Goal: Find specific page/section: Find specific page/section

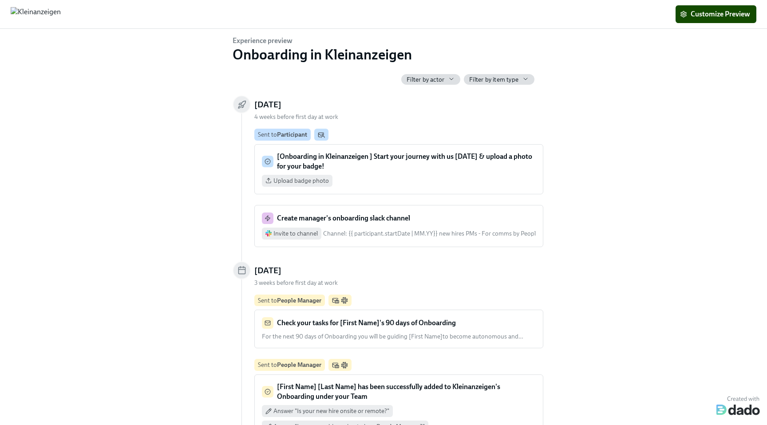
click at [428, 75] on span "Filter by actor" at bounding box center [425, 79] width 38 height 8
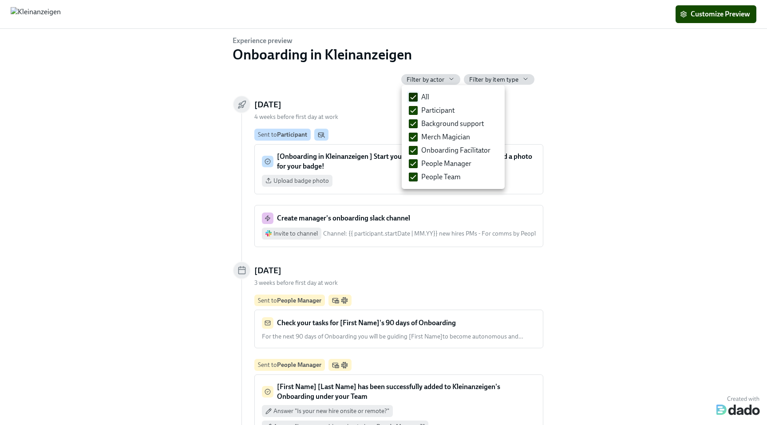
click at [413, 95] on input "All" at bounding box center [413, 97] width 8 height 8
checkbox input "false"
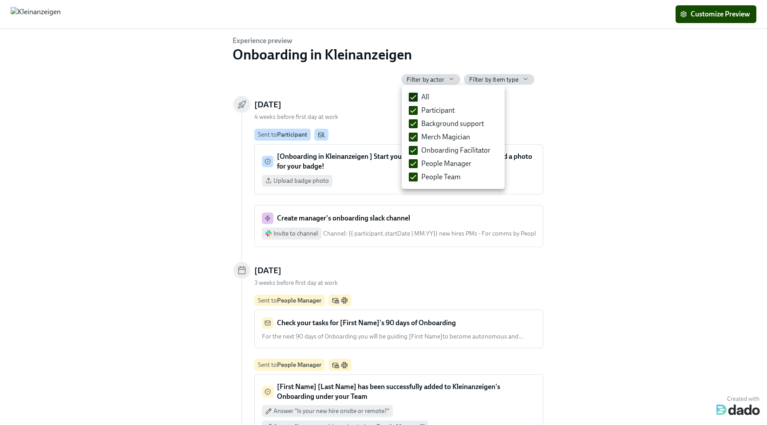
checkbox input "false"
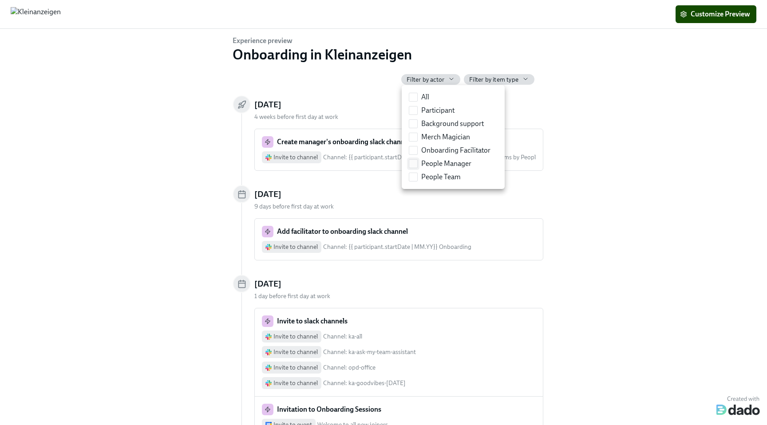
click at [412, 162] on input "People Manager" at bounding box center [413, 164] width 8 height 8
checkbox input "true"
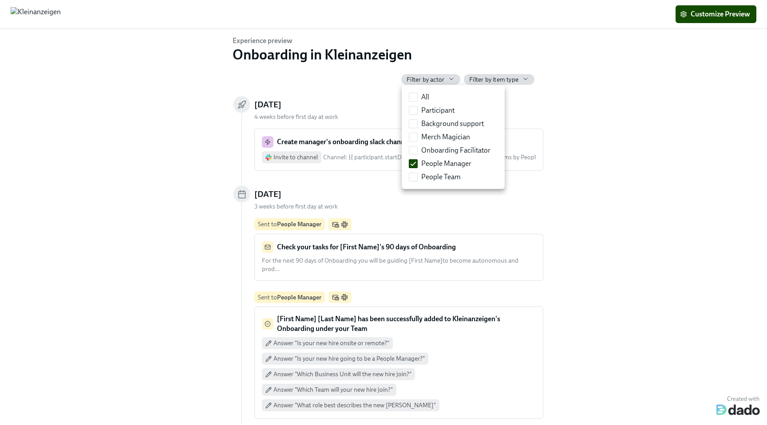
click at [163, 181] on div at bounding box center [383, 212] width 767 height 425
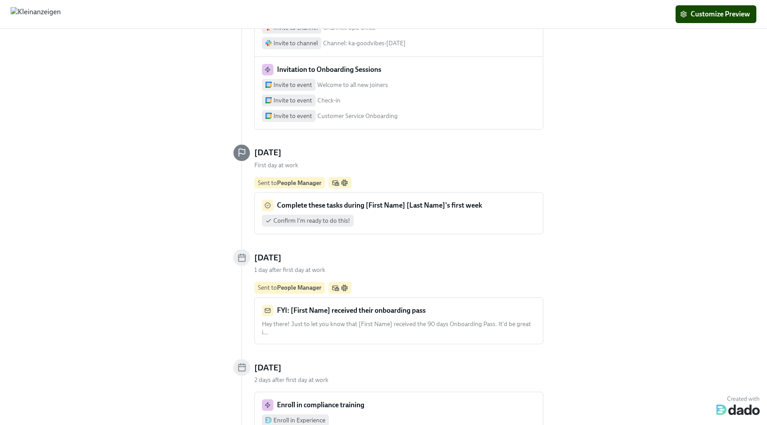
scroll to position [1477, 0]
